Goal: Information Seeking & Learning: Find specific fact

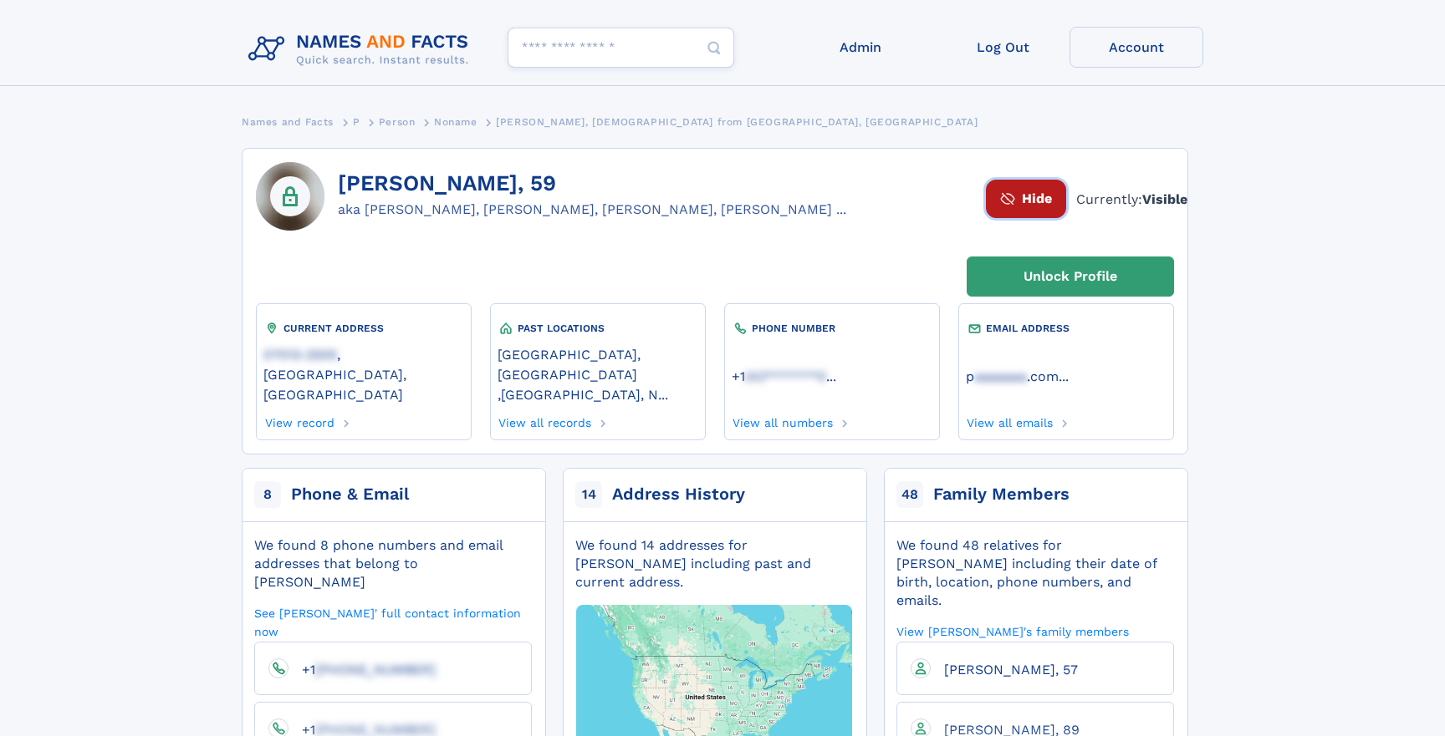
click at [1022, 200] on span "Hide" at bounding box center [1037, 199] width 30 height 20
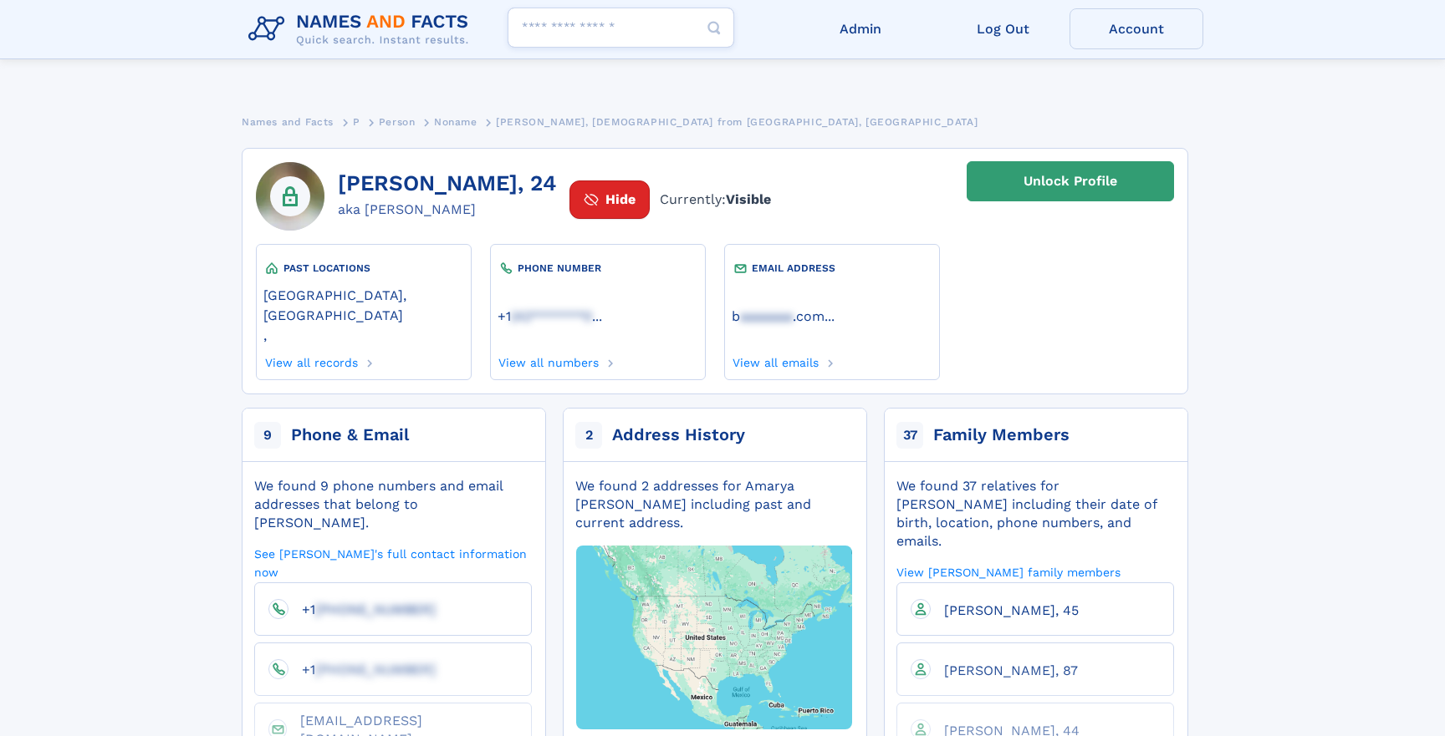
scroll to position [48, 0]
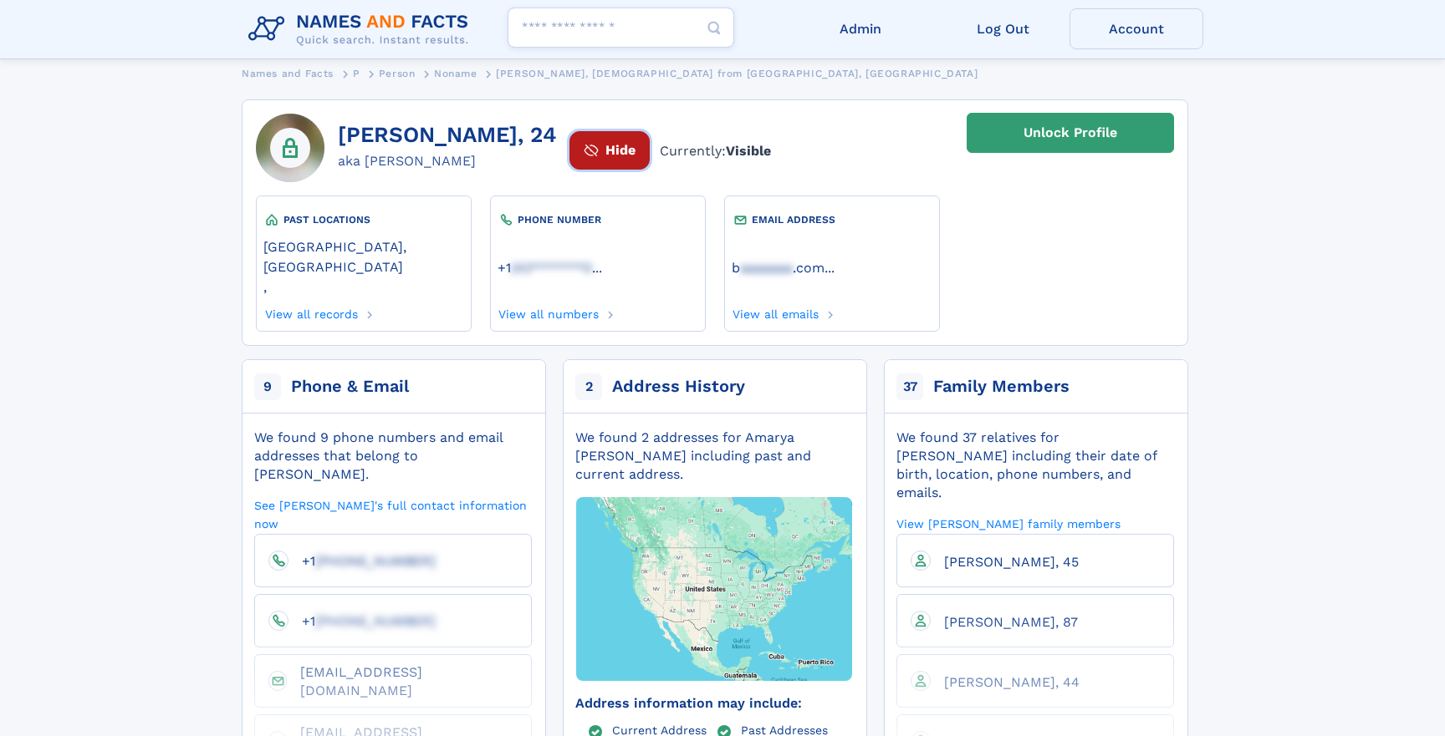
click at [605, 156] on span "Hide" at bounding box center [620, 150] width 30 height 20
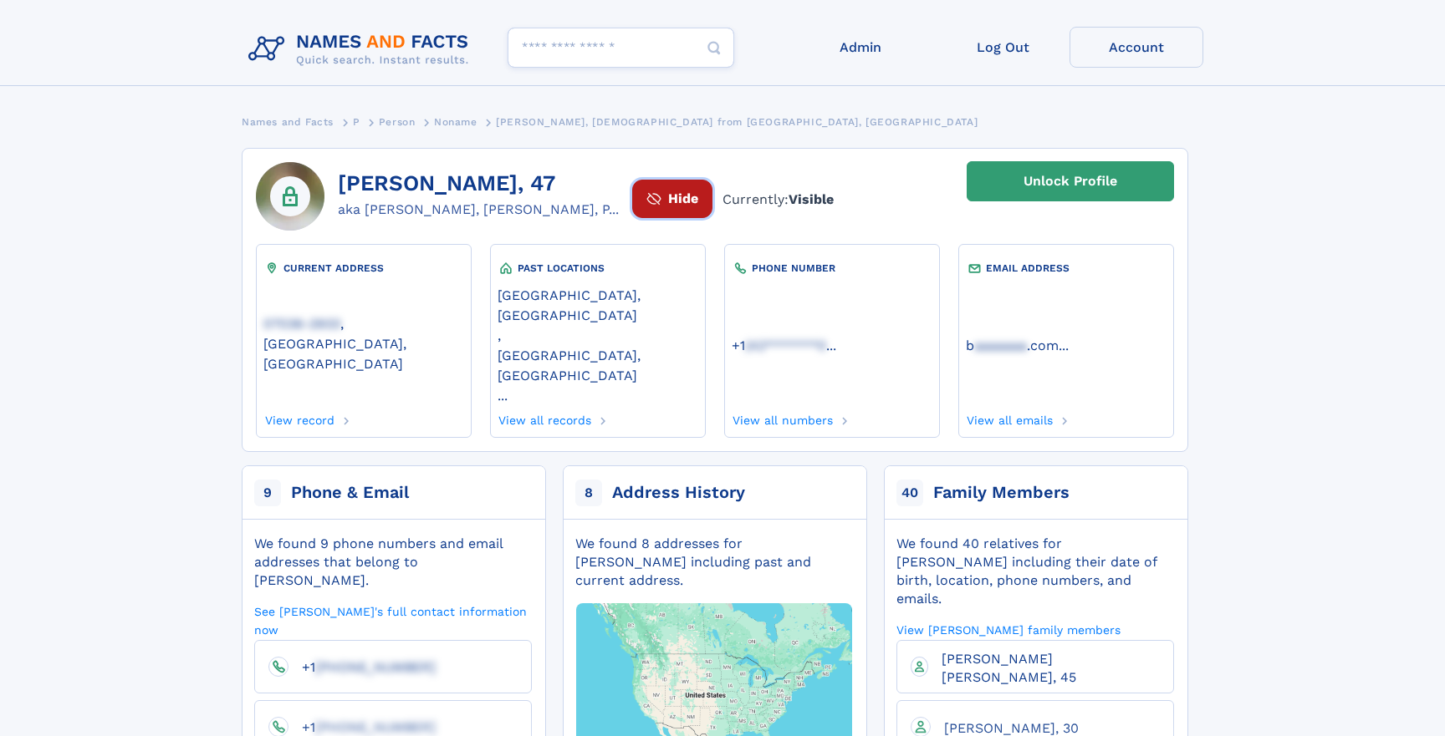
click at [698, 205] on span "Hide" at bounding box center [683, 199] width 30 height 20
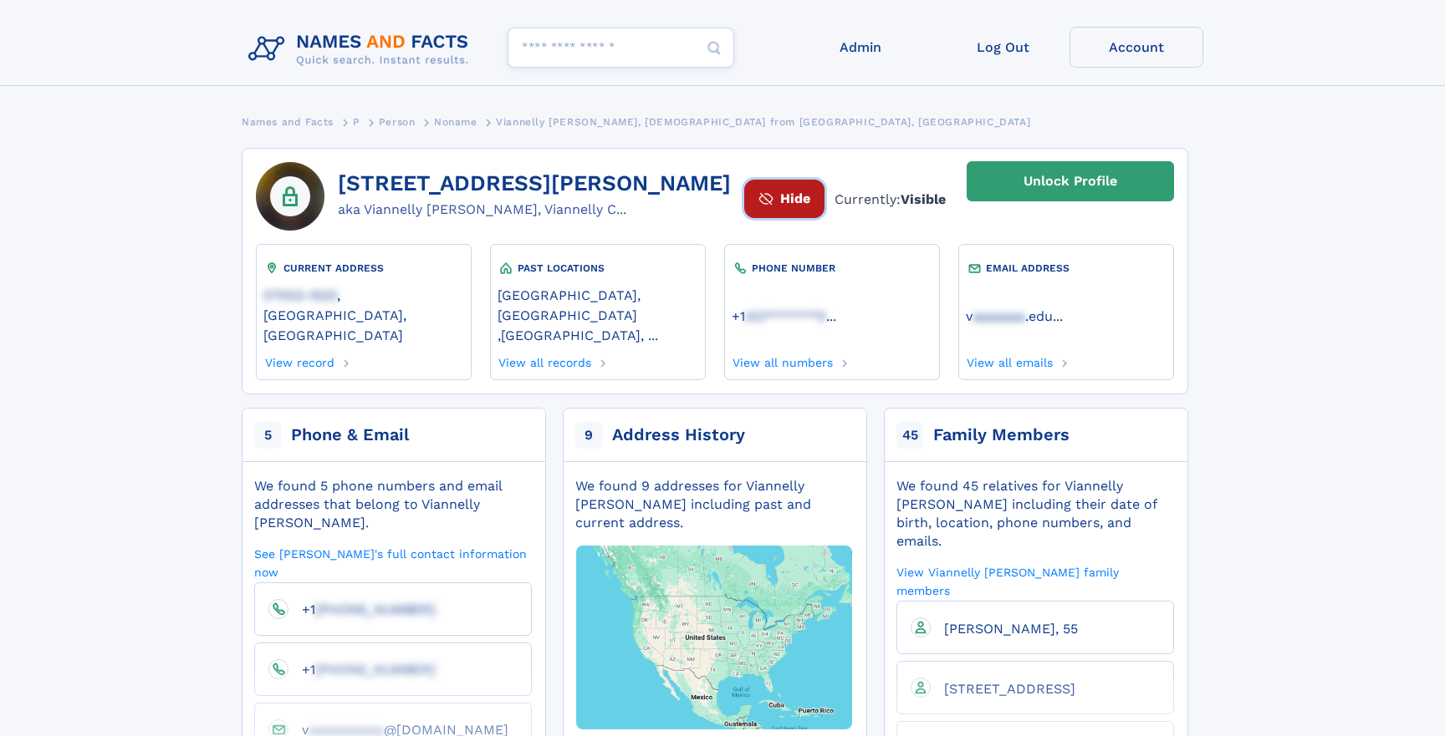
click at [744, 217] on button "Hide" at bounding box center [784, 199] width 80 height 38
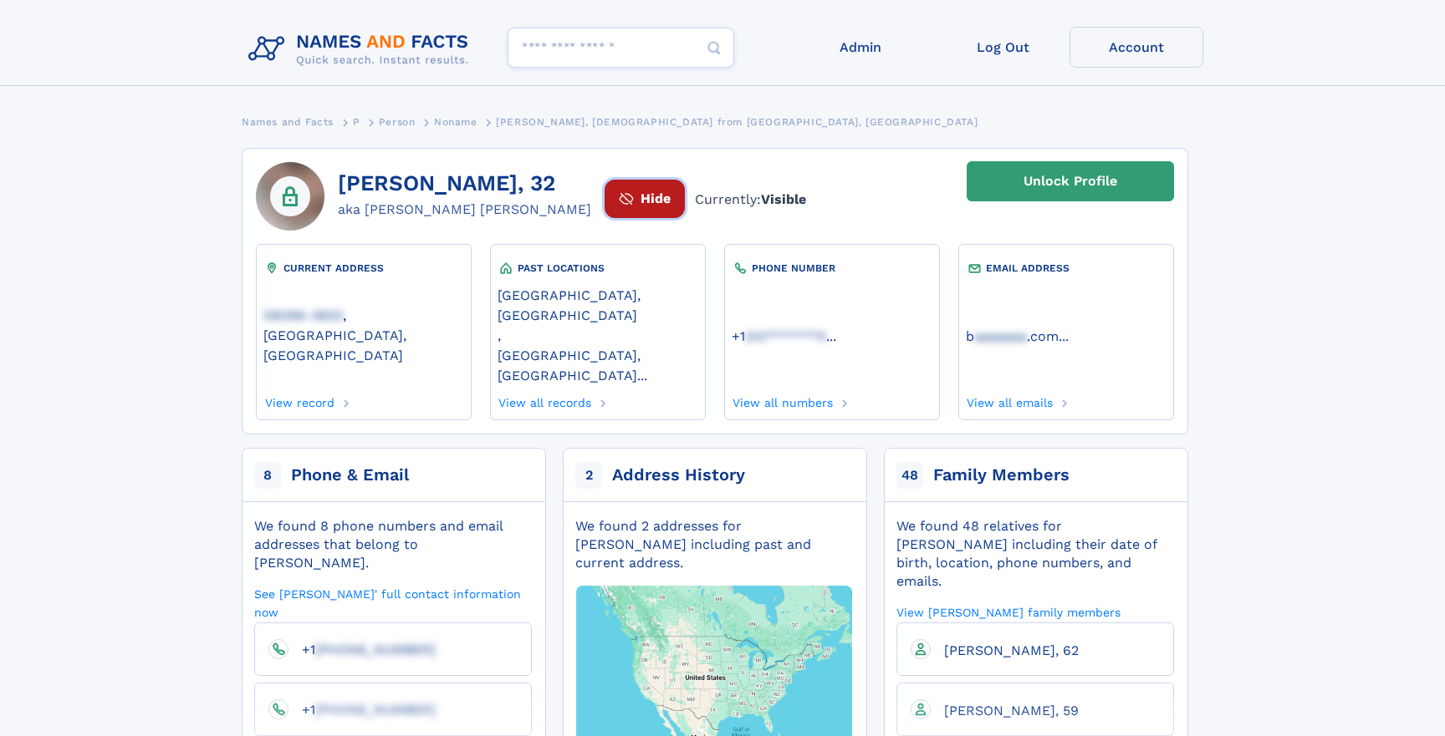
click at [640, 194] on span "Hide" at bounding box center [655, 199] width 30 height 20
